Goal: Navigation & Orientation: Find specific page/section

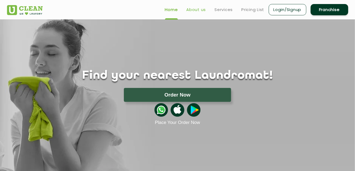
click at [191, 10] on link "About us" at bounding box center [196, 9] width 20 height 6
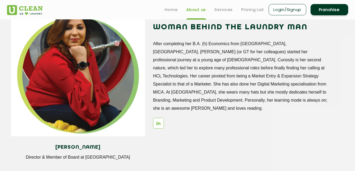
scroll to position [644, 0]
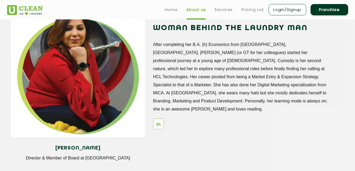
click at [284, 13] on link "Login/Signup" at bounding box center [287, 9] width 38 height 11
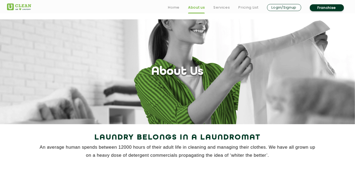
scroll to position [627, 0]
